Goal: Information Seeking & Learning: Learn about a topic

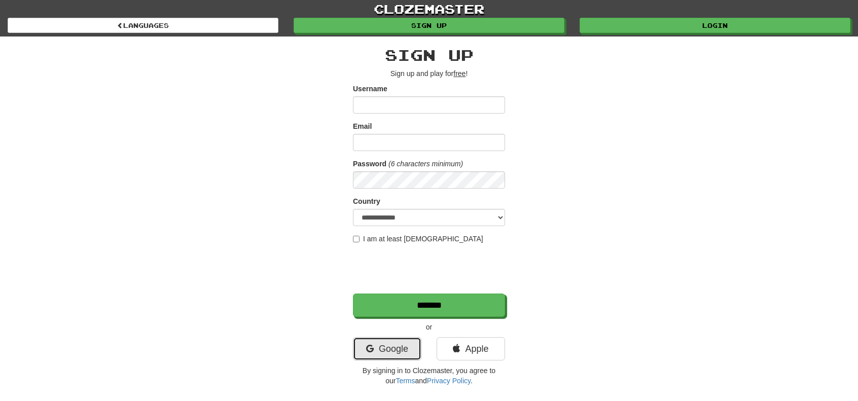
click at [362, 350] on link "Google" at bounding box center [387, 348] width 68 height 23
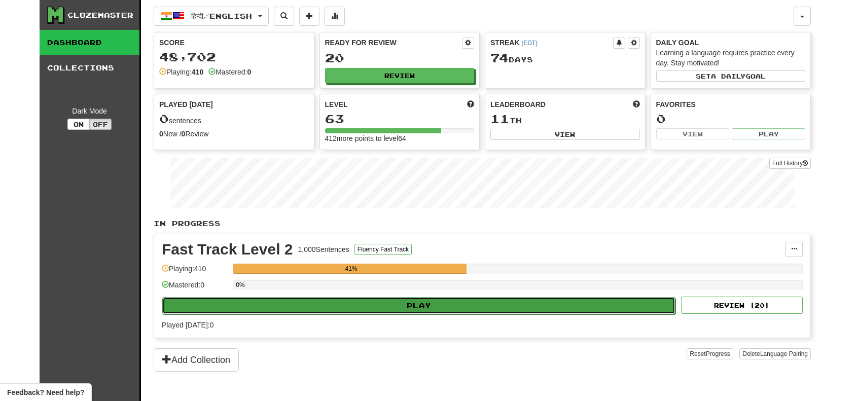
click at [366, 305] on button "Play" at bounding box center [418, 305] width 513 height 17
select select "**"
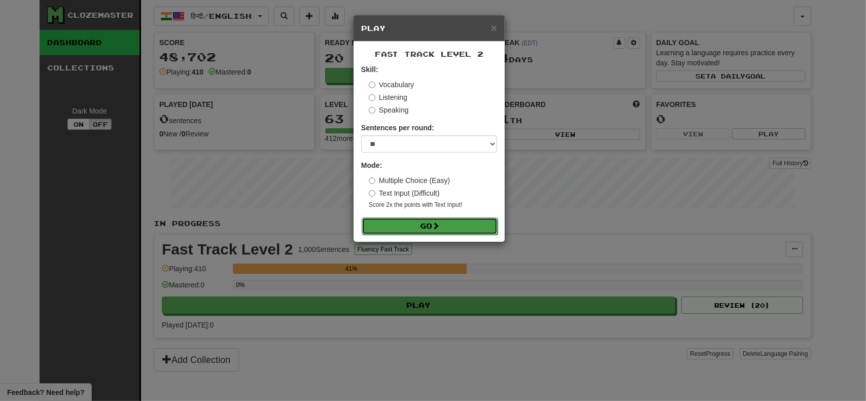
click at [421, 223] on button "Go" at bounding box center [430, 226] width 136 height 17
